Goal: Navigation & Orientation: Find specific page/section

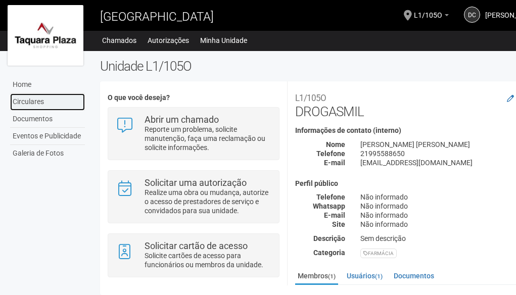
click at [29, 102] on link "Circulares" at bounding box center [47, 102] width 75 height 17
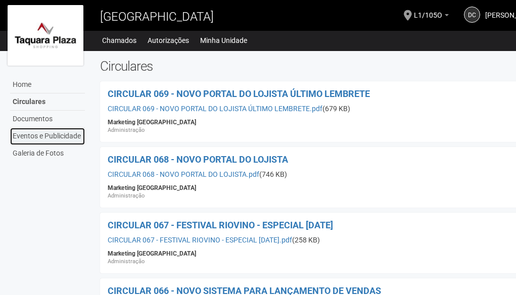
click at [47, 137] on link "Eventos e Publicidade" at bounding box center [47, 136] width 75 height 17
